Goal: Find specific page/section: Find specific page/section

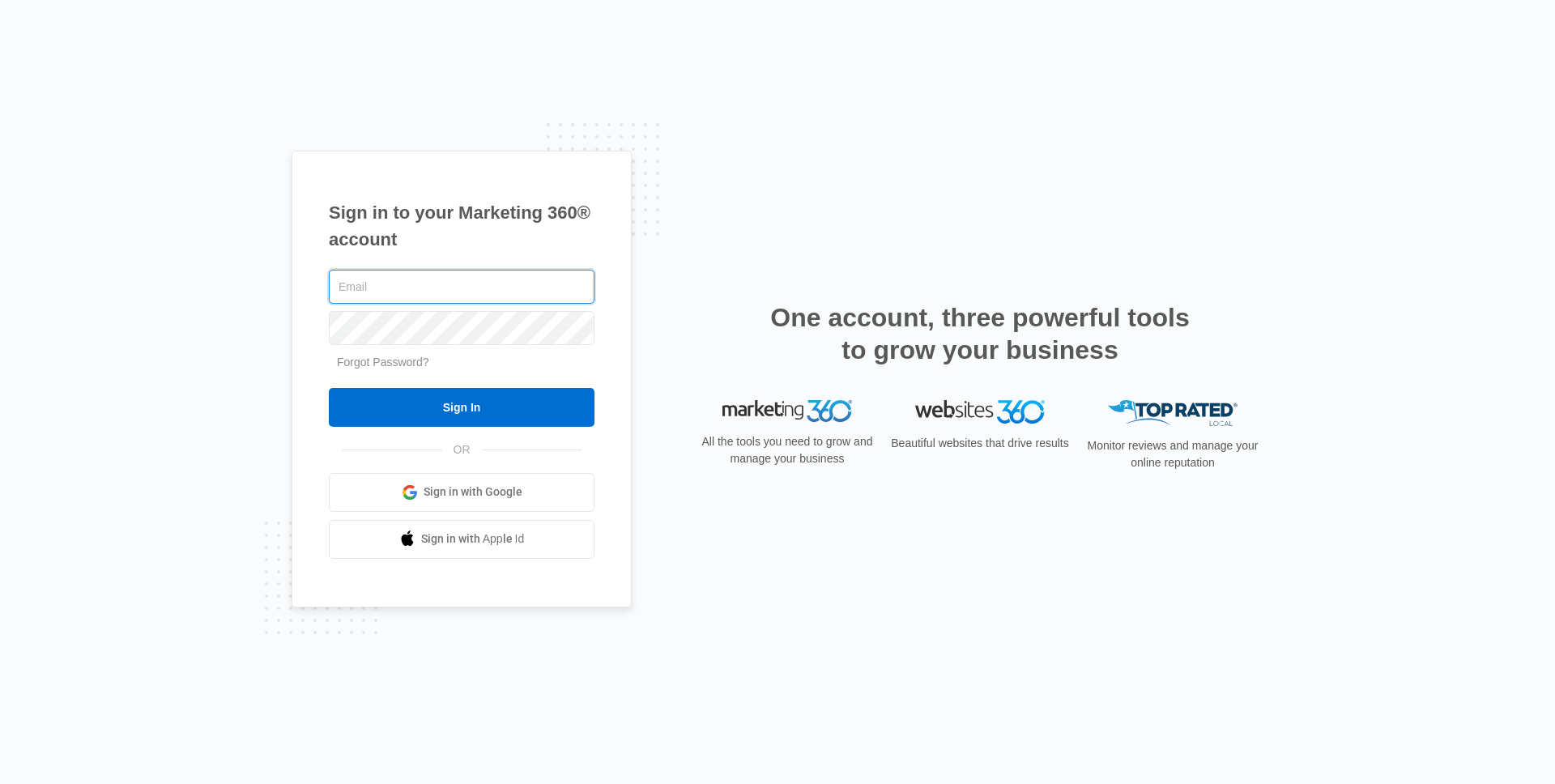
type input "[PERSON_NAME][EMAIL_ADDRESS][PERSON_NAME][DOMAIN_NAME]"
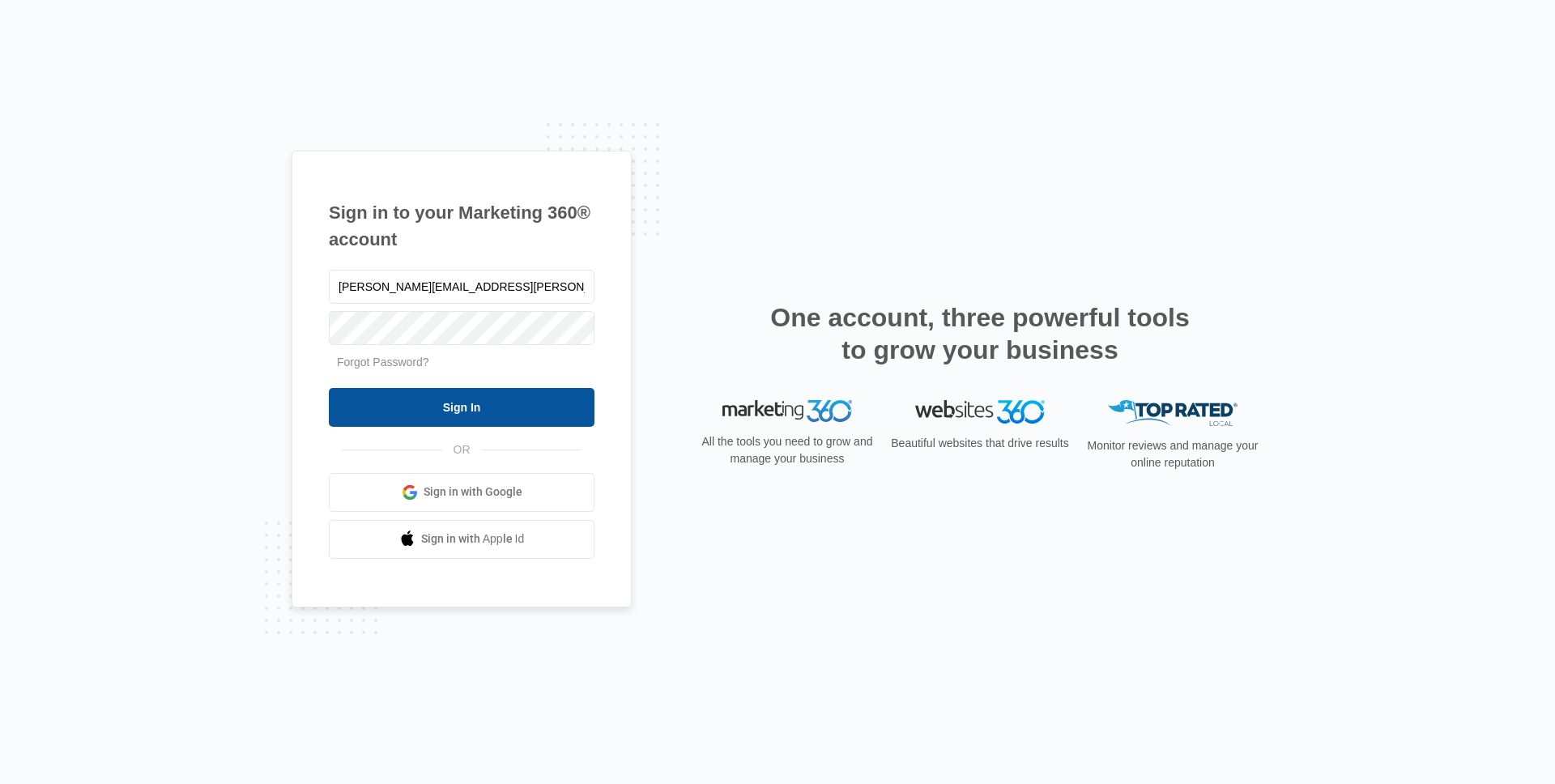
click at [466, 410] on input "Sign In" at bounding box center [461, 407] width 266 height 39
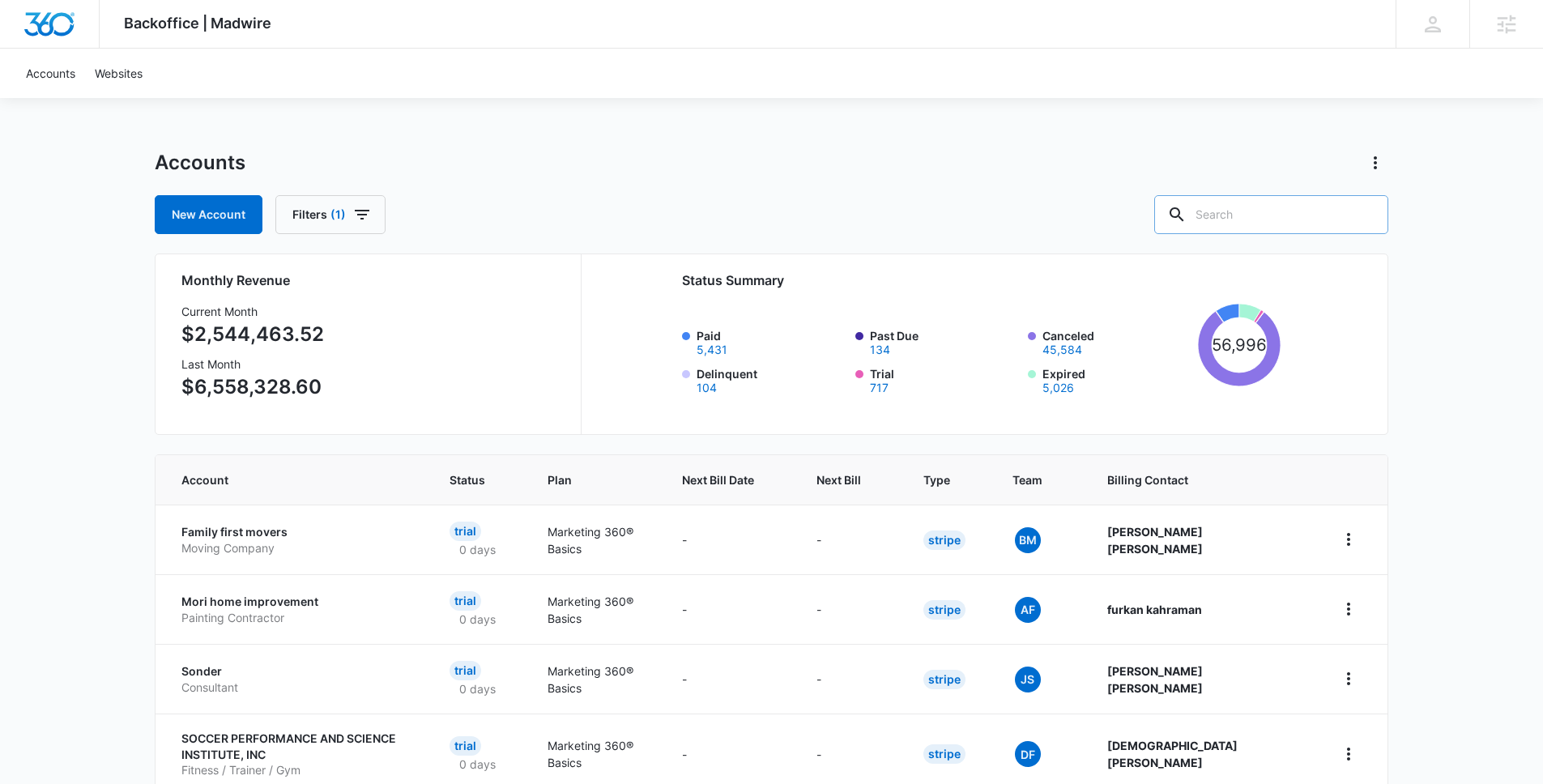
click at [1232, 208] on input "text" at bounding box center [1271, 215] width 234 height 39
type input "Plumb"
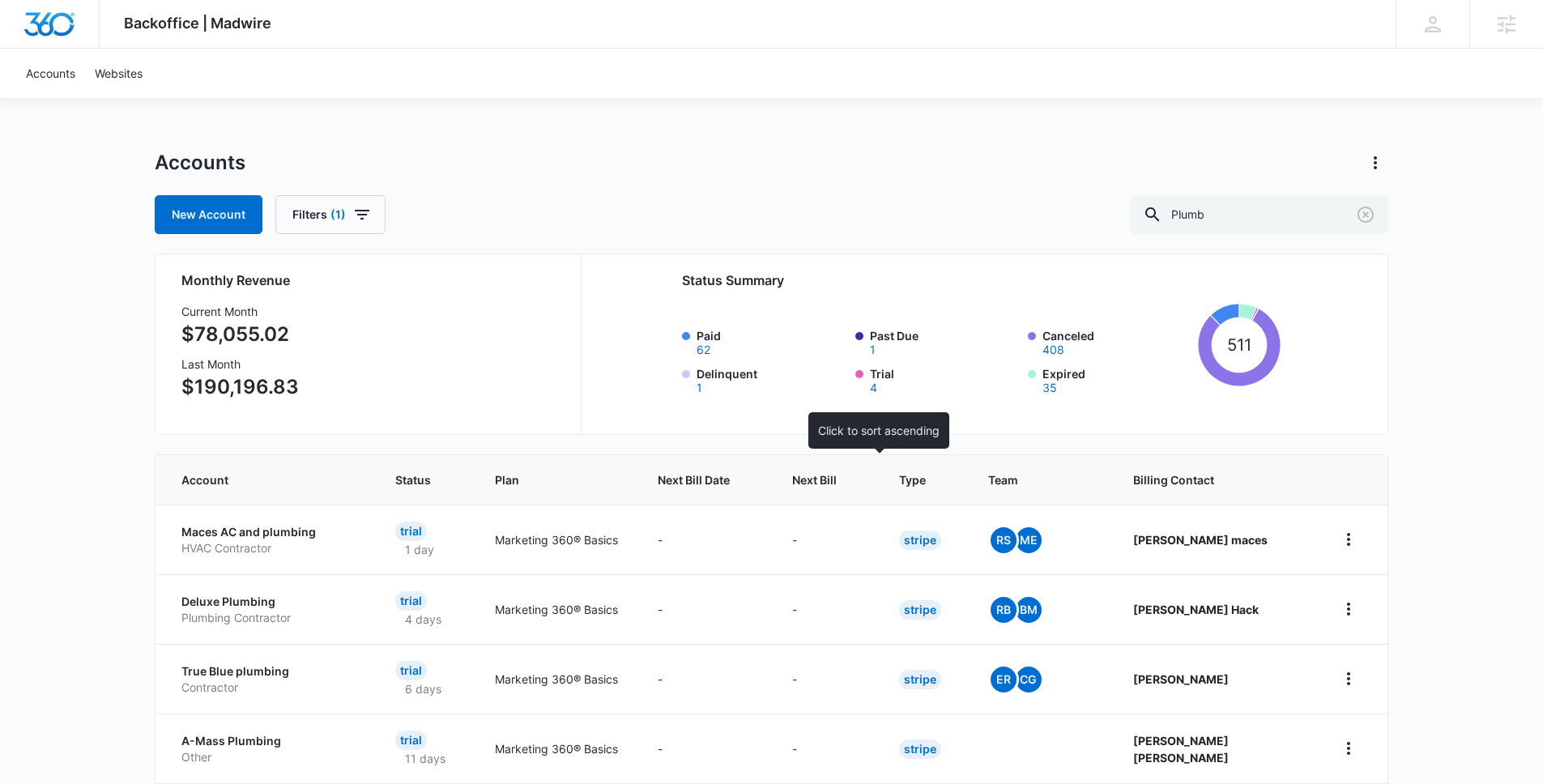
click at [860, 475] on div at bounding box center [852, 479] width 17 height 17
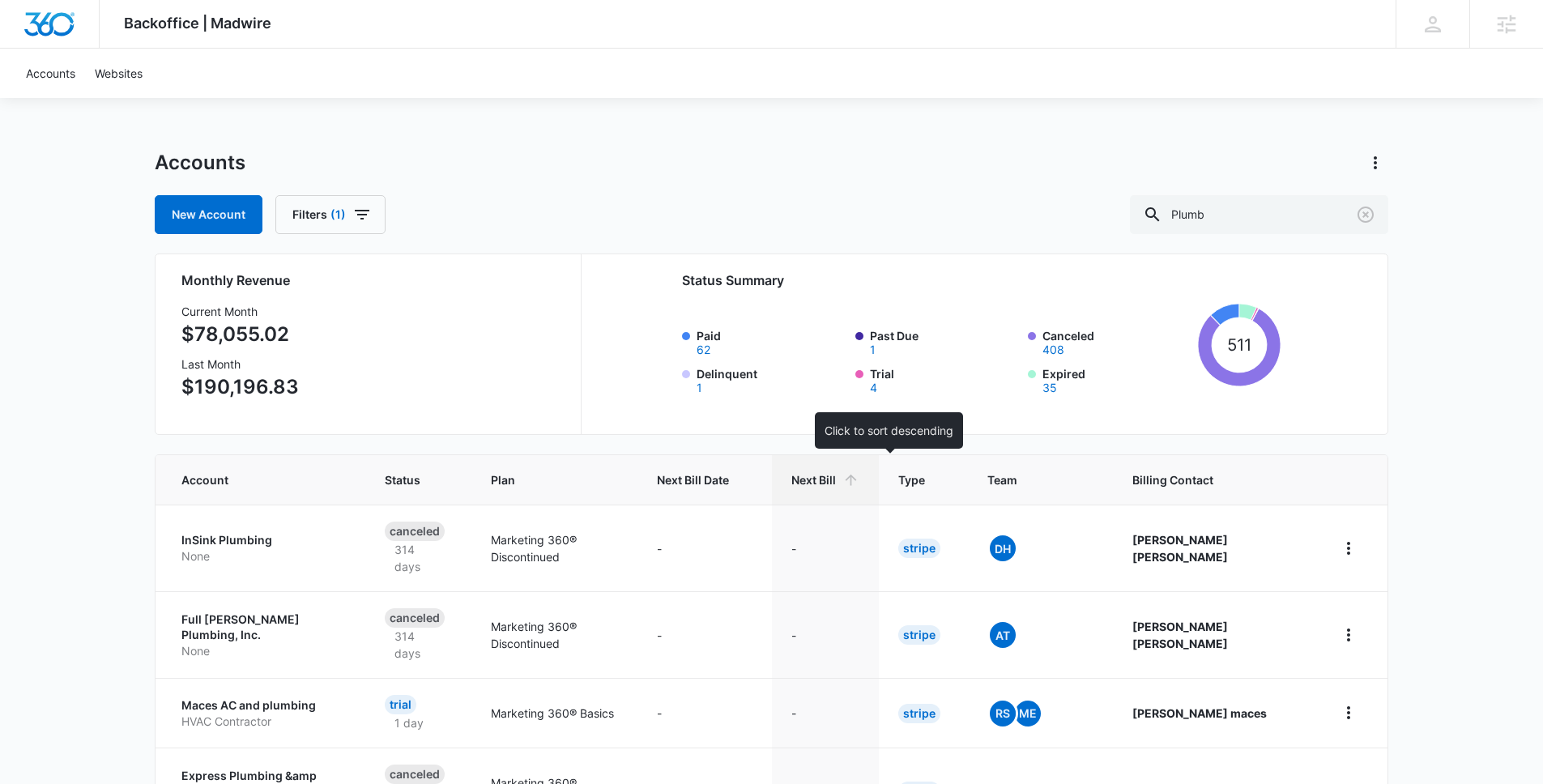
click at [859, 477] on div "Next Bill" at bounding box center [825, 479] width 68 height 17
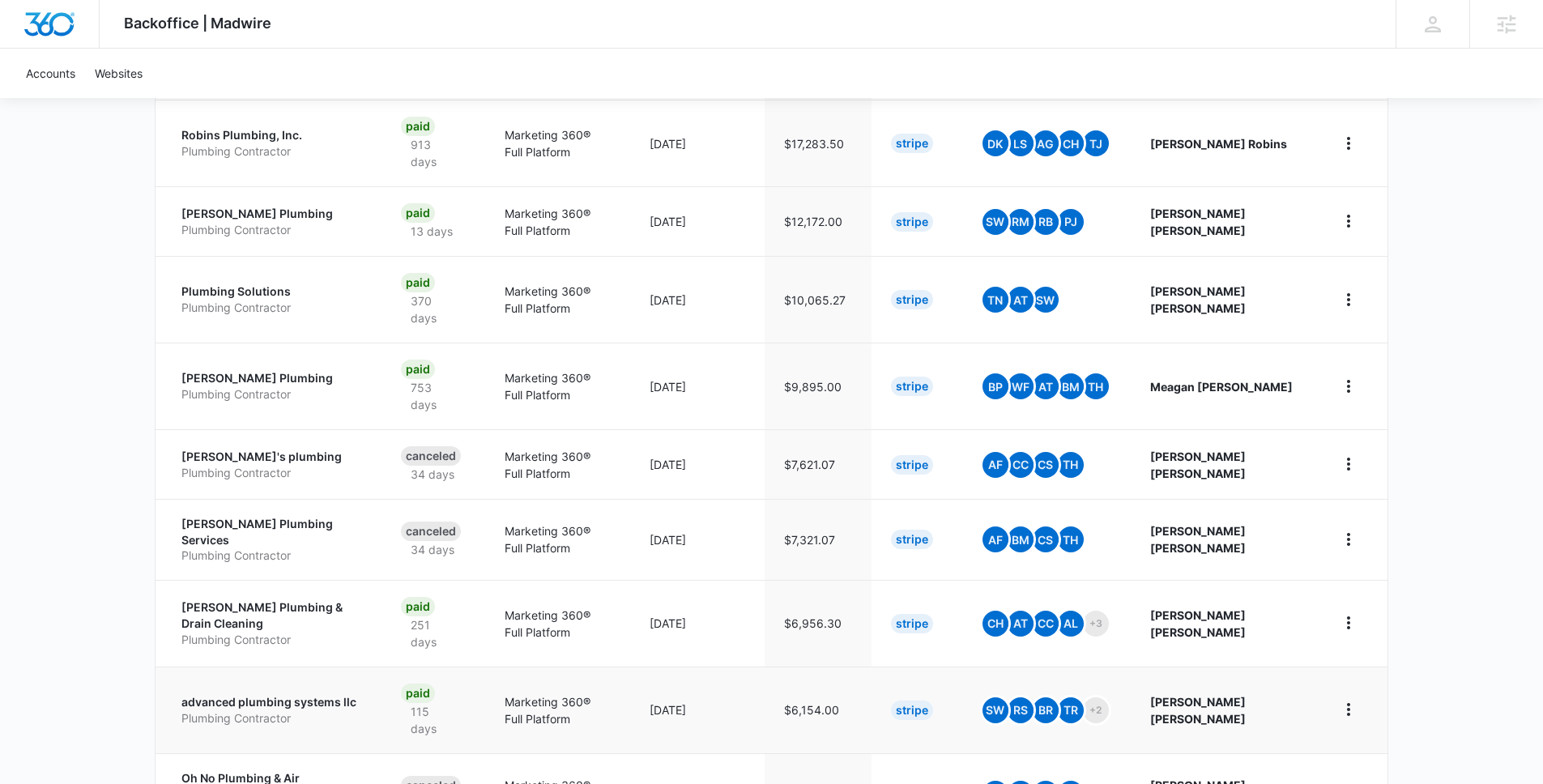
scroll to position [553, 0]
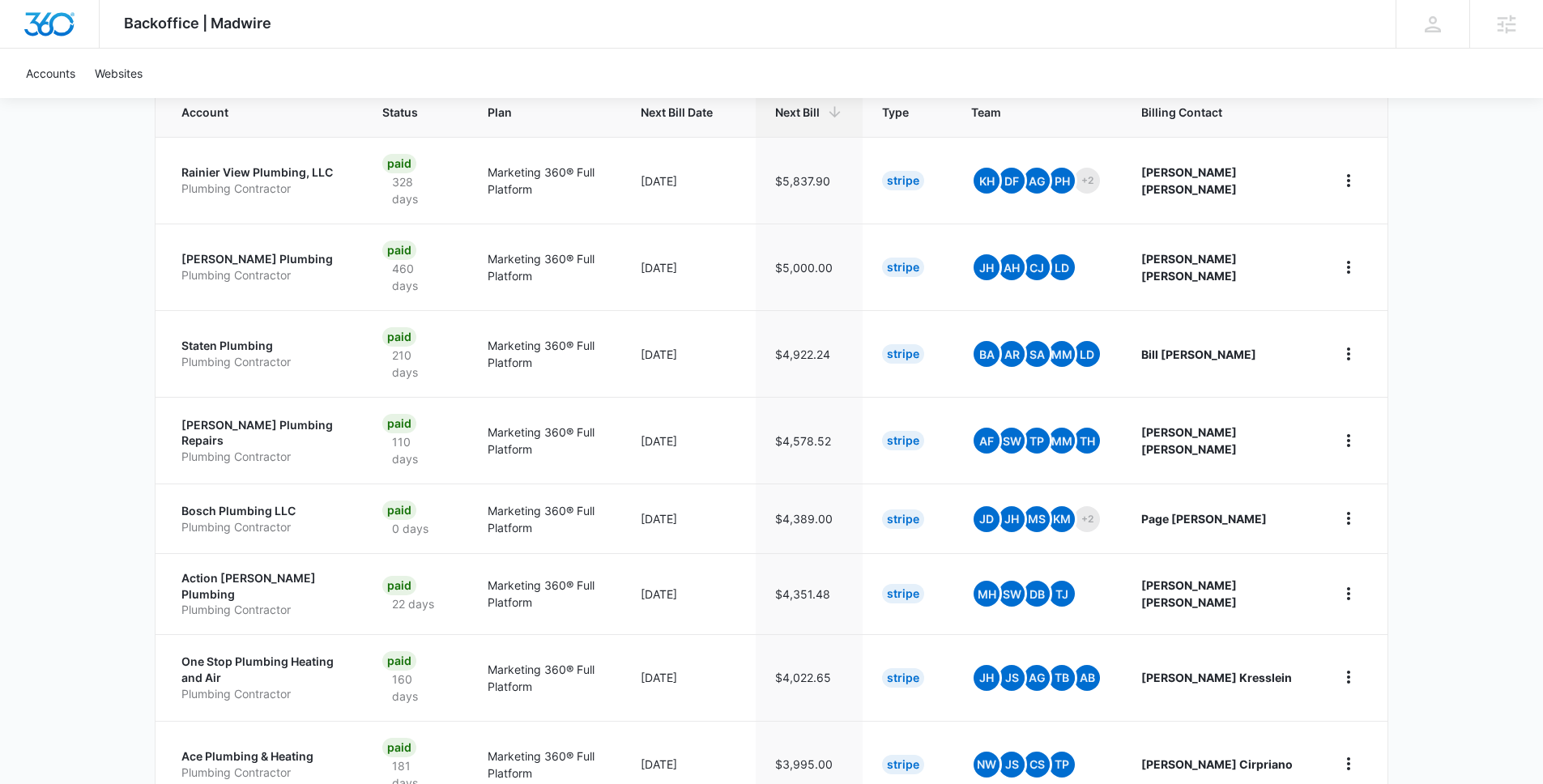
scroll to position [553, 0]
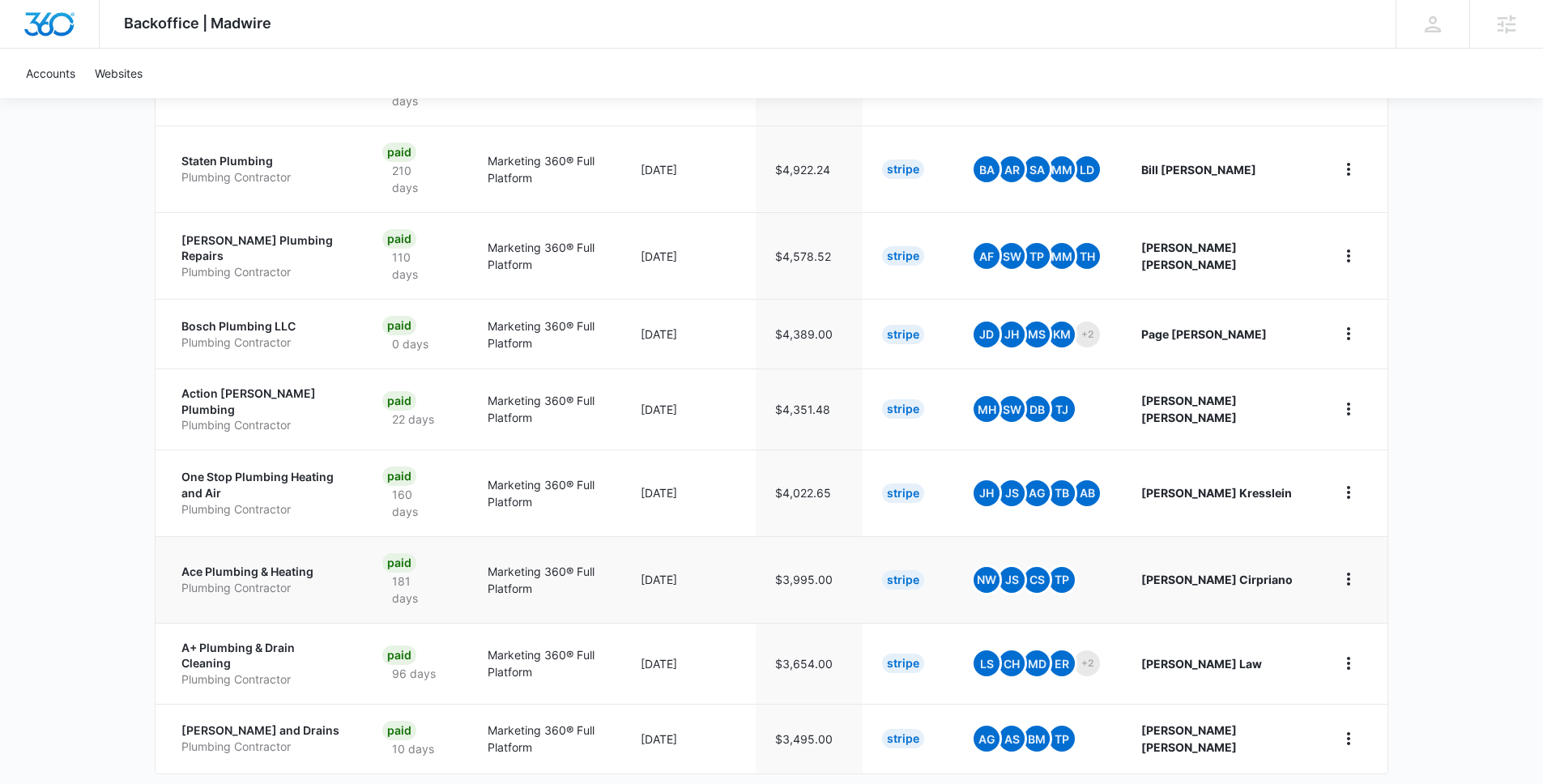
click at [268, 564] on p "Ace Plumbing & Heating" at bounding box center [262, 571] width 162 height 16
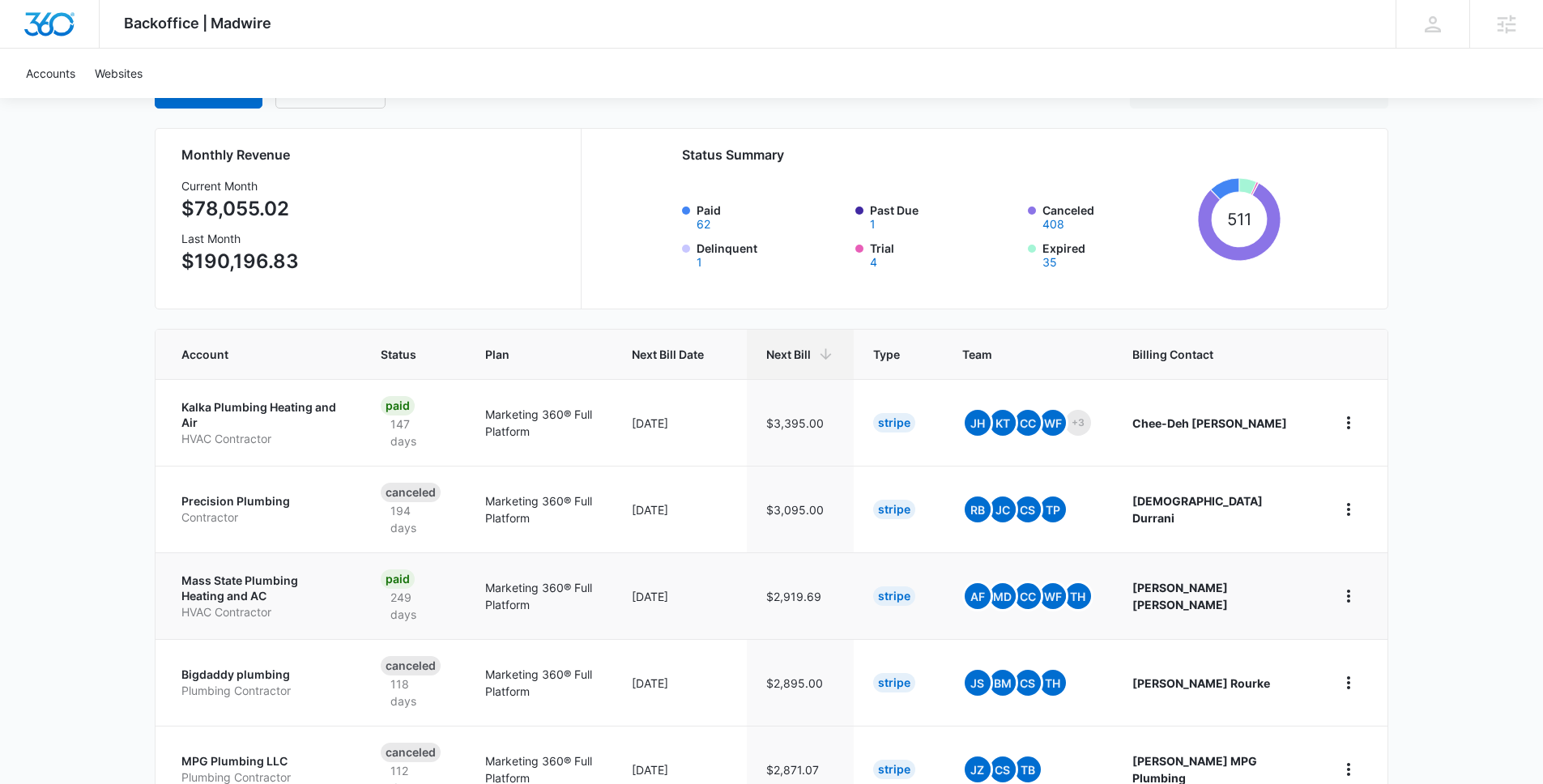
scroll to position [146, 0]
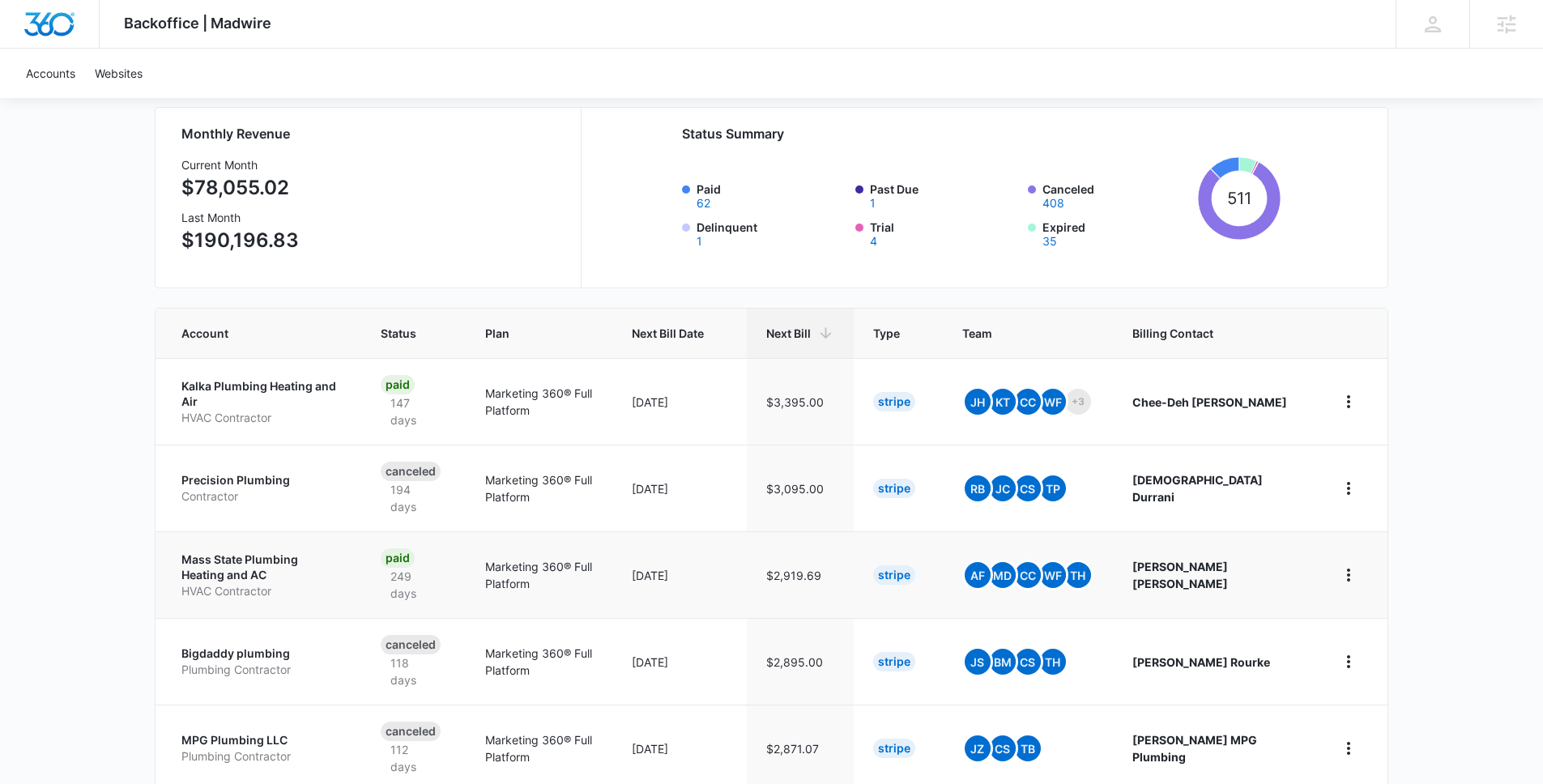
click at [202, 554] on p "Mass State Plumbing Heating and AC" at bounding box center [261, 567] width 160 height 31
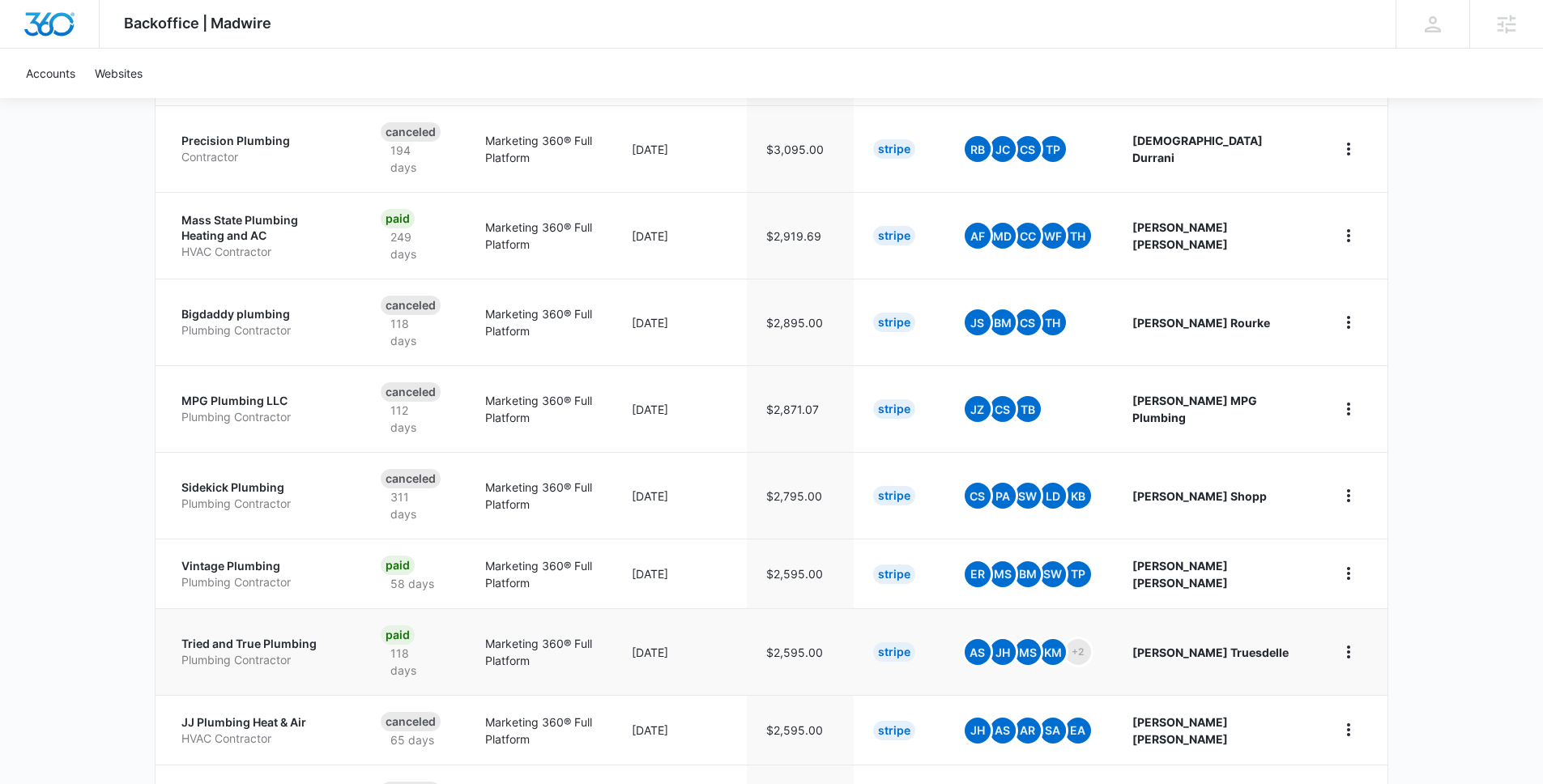
scroll to position [541, 0]
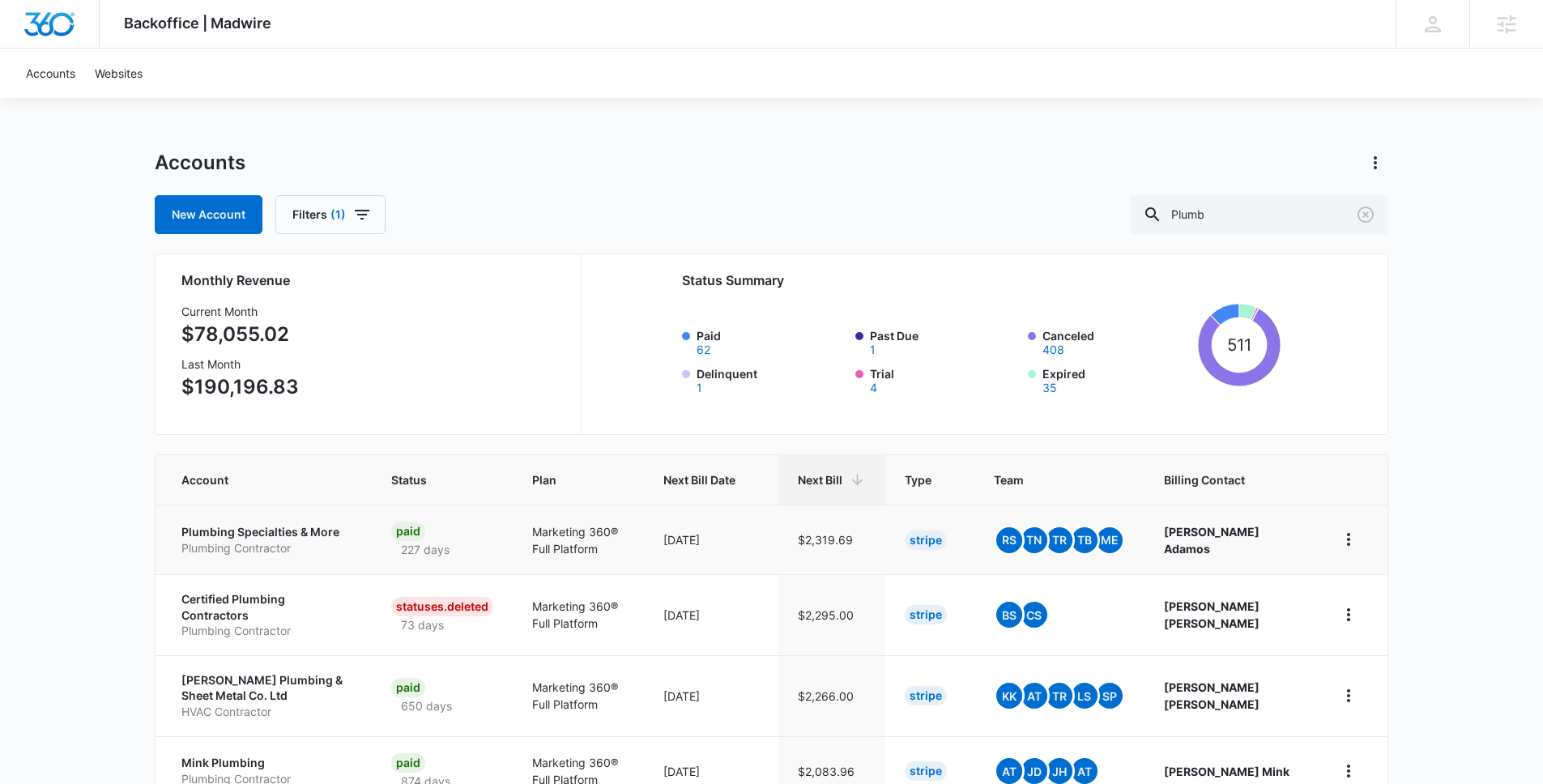
click at [268, 529] on p "Plumbing Specialties & More" at bounding box center [267, 531] width 171 height 16
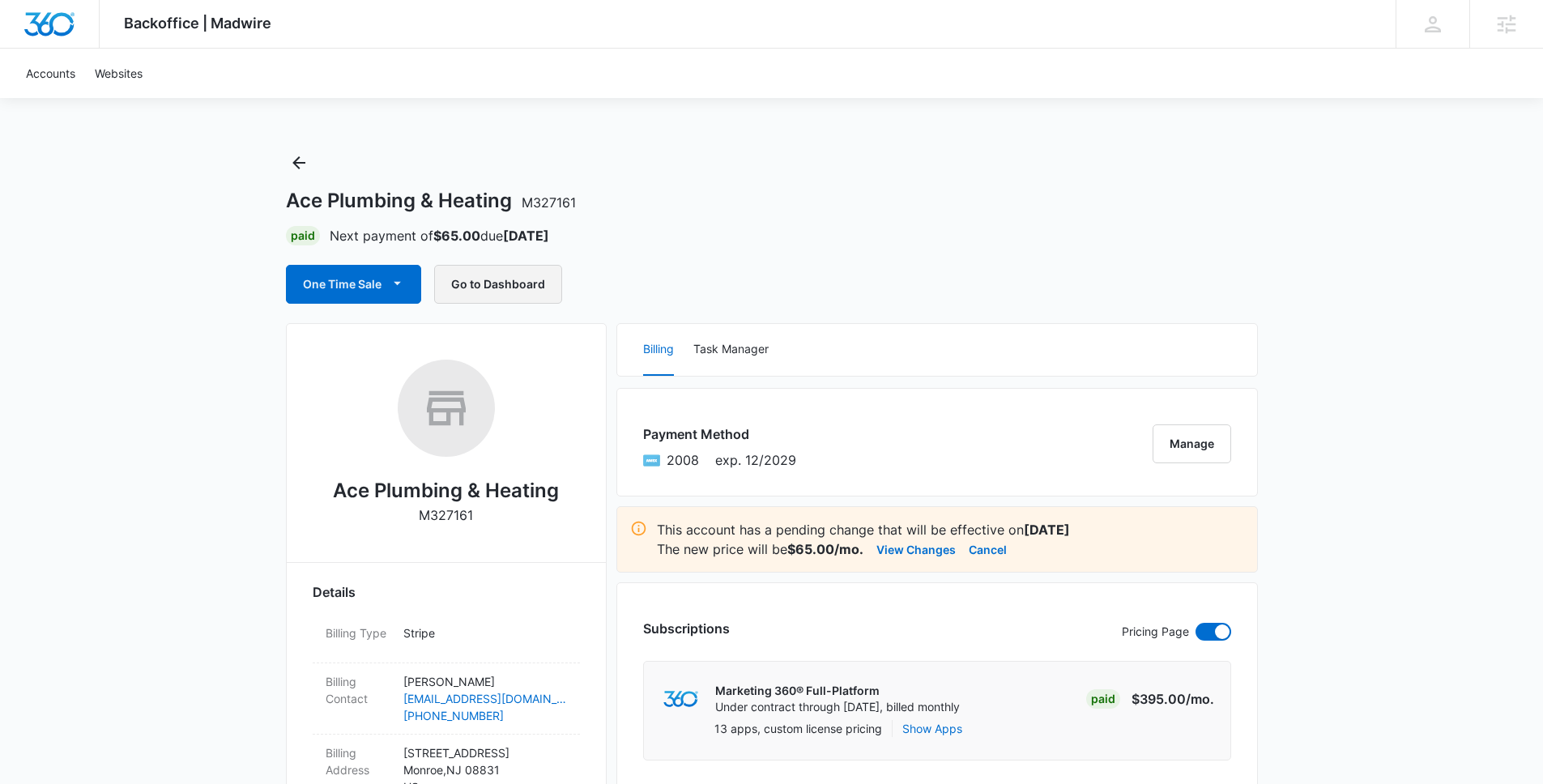
click at [520, 289] on button "Go to Dashboard" at bounding box center [498, 284] width 128 height 39
click at [470, 487] on h2 "Ace Plumbing & Heating" at bounding box center [445, 490] width 226 height 29
